Goal: Information Seeking & Learning: Learn about a topic

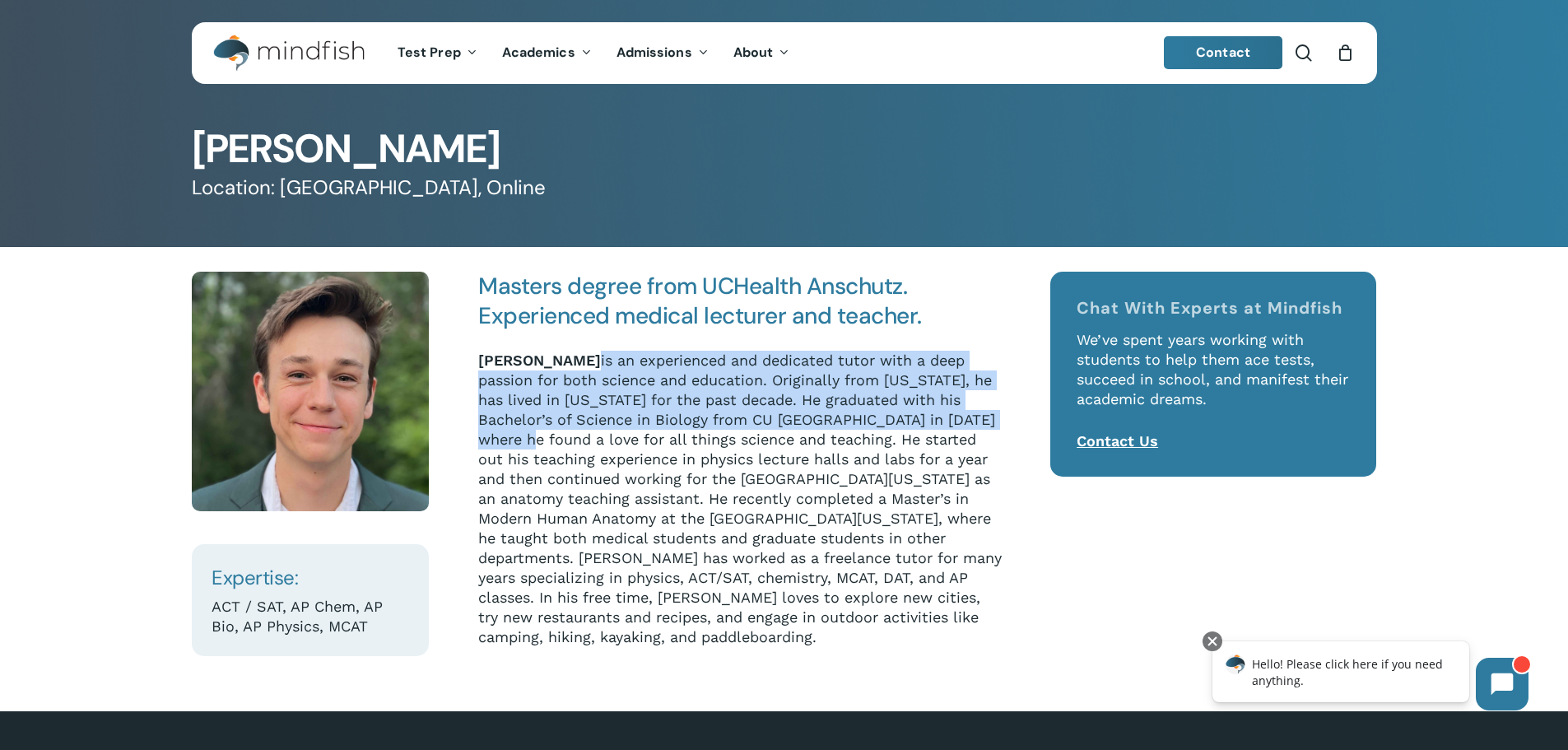
drag, startPoint x: 574, startPoint y: 360, endPoint x: 571, endPoint y: 436, distance: 76.1
click at [571, 436] on p "[PERSON_NAME] is an experienced and dedicated tutor with a deep passion for bot…" at bounding box center [741, 498] width 525 height 296
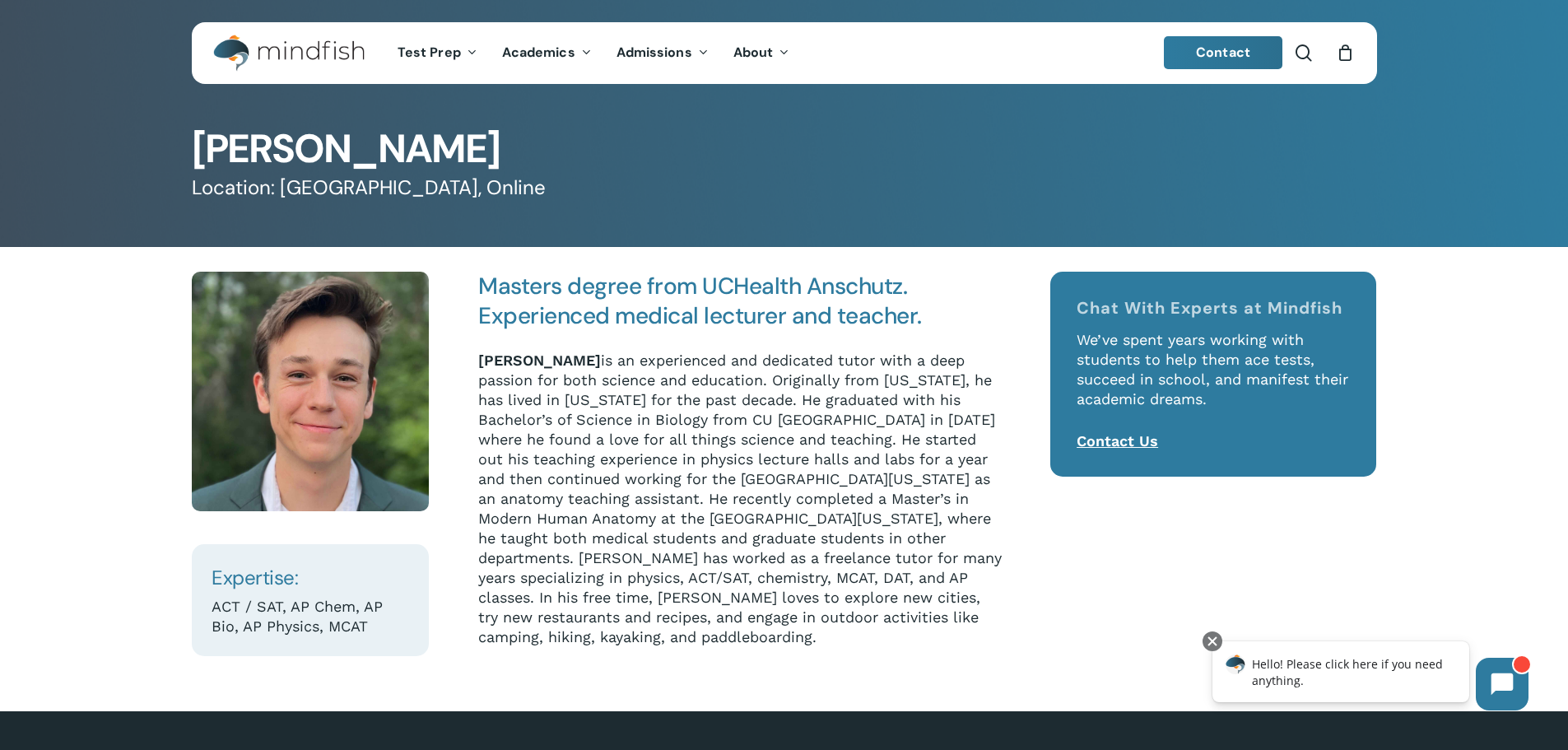
click at [580, 479] on p "[PERSON_NAME] is an experienced and dedicated tutor with a deep passion for bot…" at bounding box center [741, 498] width 525 height 296
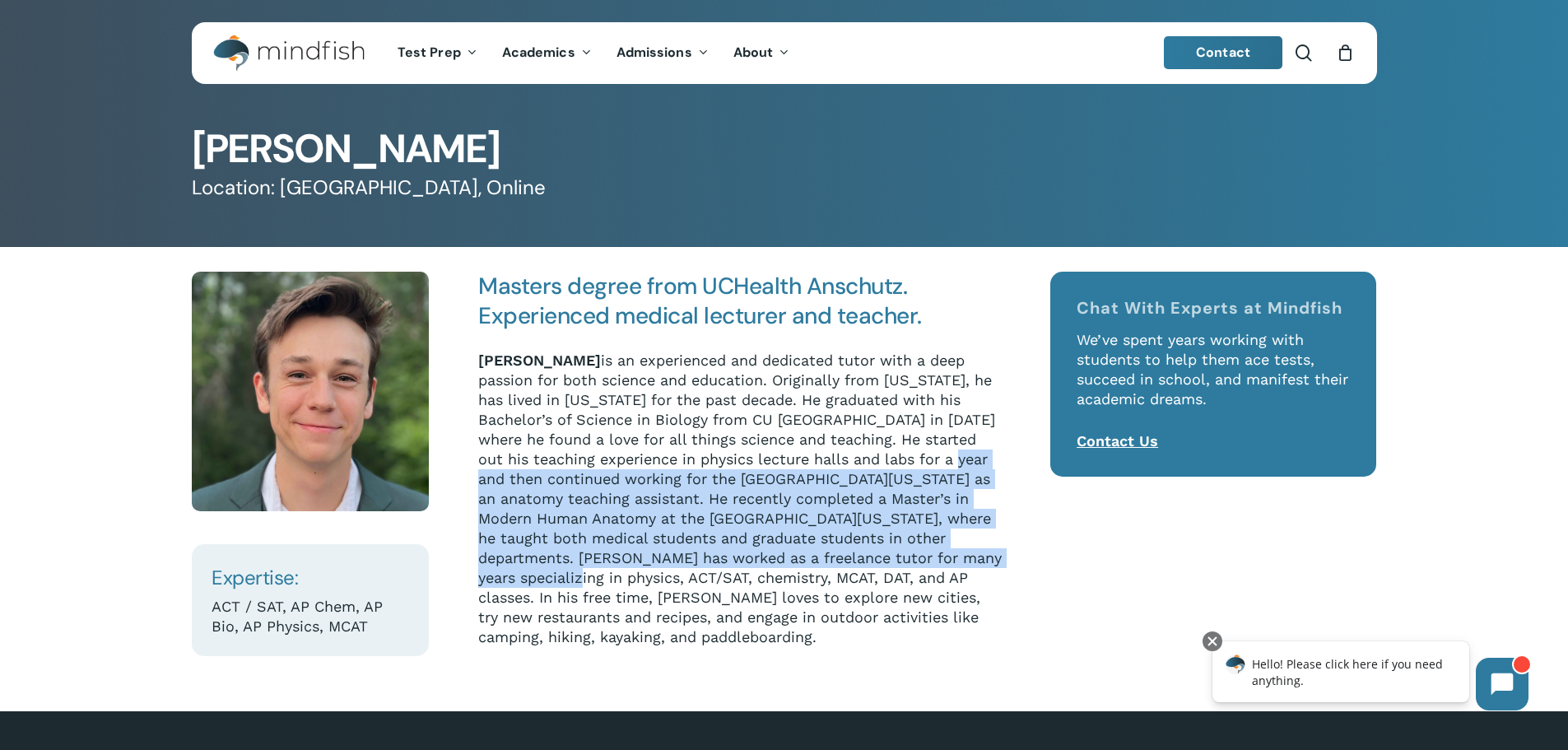
drag, startPoint x: 527, startPoint y: 470, endPoint x: 622, endPoint y: 584, distance: 148.4
click at [622, 584] on p "[PERSON_NAME] is an experienced and dedicated tutor with a deep passion for bot…" at bounding box center [741, 498] width 525 height 296
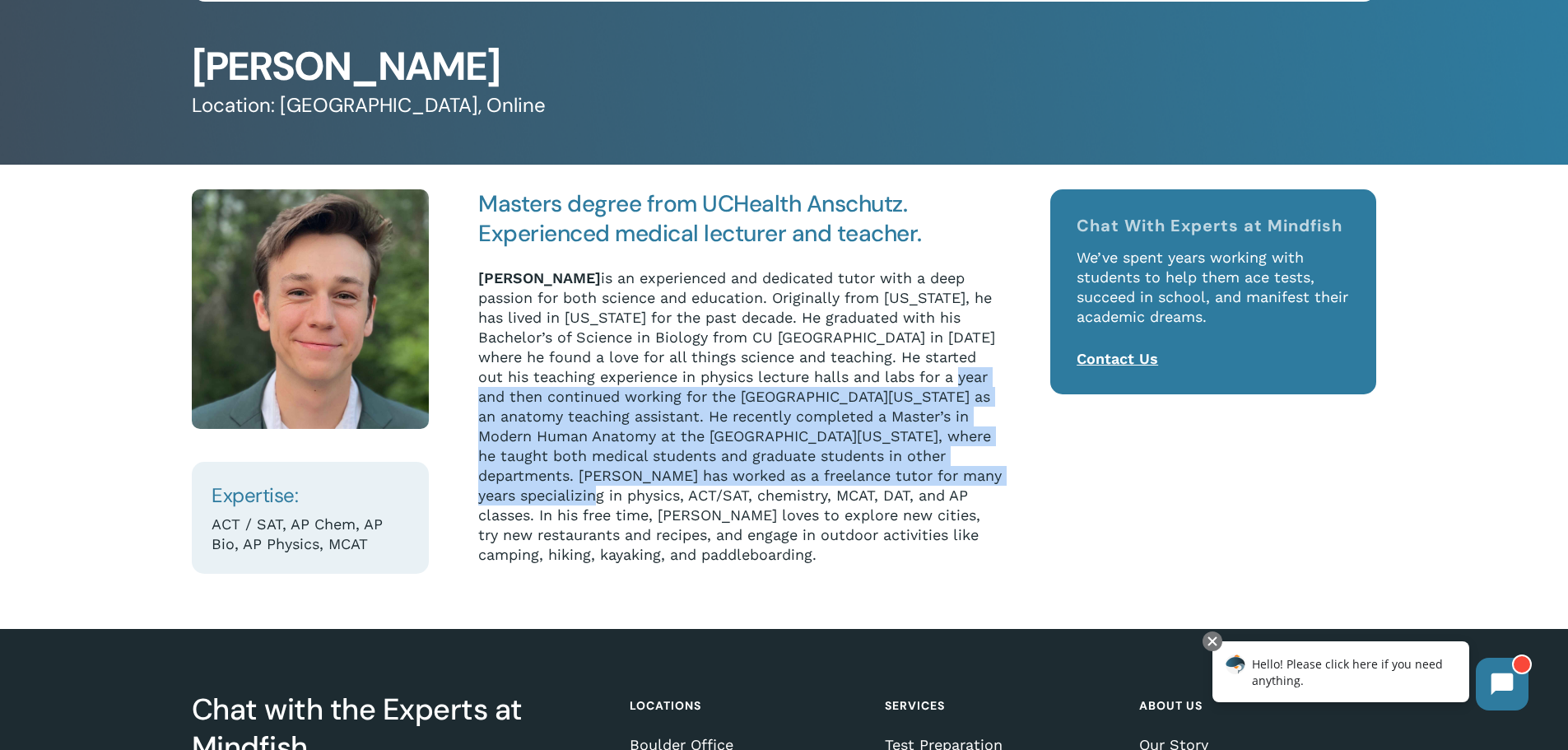
scroll to position [366, 0]
